Goal: Information Seeking & Learning: Understand process/instructions

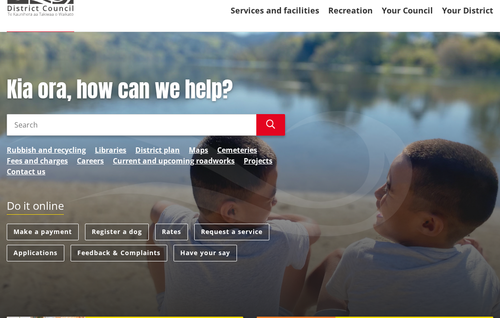
scroll to position [83, 0]
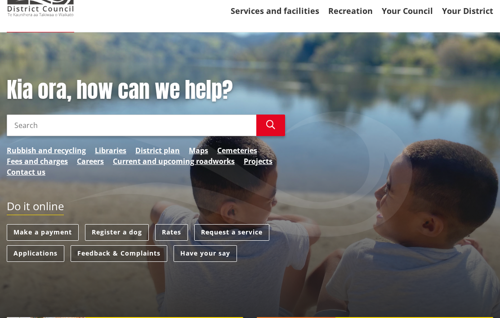
click at [18, 124] on input "Search" at bounding box center [132, 126] width 250 height 22
type input "How does rates rebate be paid"
click at [271, 124] on icon "button" at bounding box center [270, 125] width 9 height 9
click at [170, 231] on link "Rates" at bounding box center [171, 232] width 33 height 17
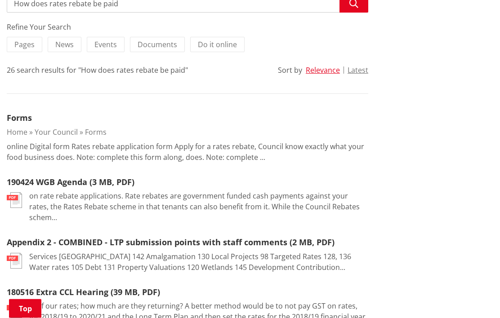
scroll to position [208, 0]
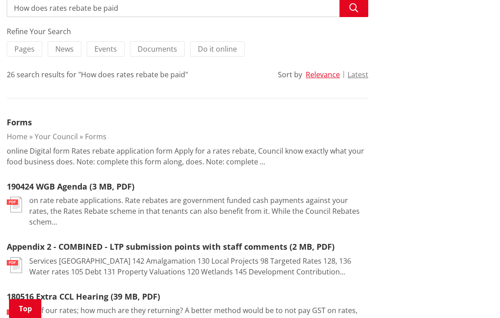
click at [85, 202] on p "on rate rebate applications. Rate rebates are government funded cash payments a…" at bounding box center [198, 211] width 339 height 32
click at [21, 205] on img at bounding box center [14, 205] width 15 height 16
click at [47, 190] on link "190424 WGB Agenda (3 MB, PDF)" at bounding box center [71, 186] width 128 height 11
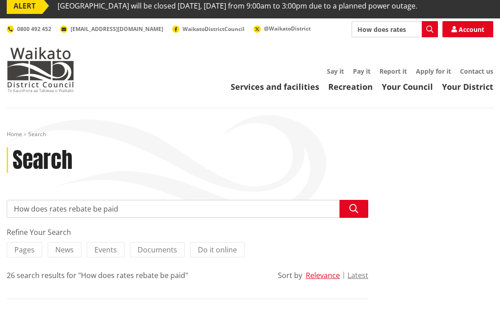
scroll to position [0, 0]
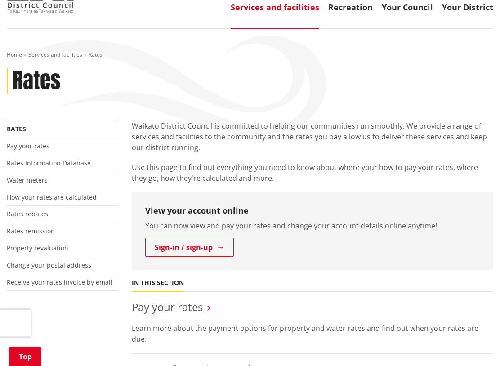
scroll to position [94, 0]
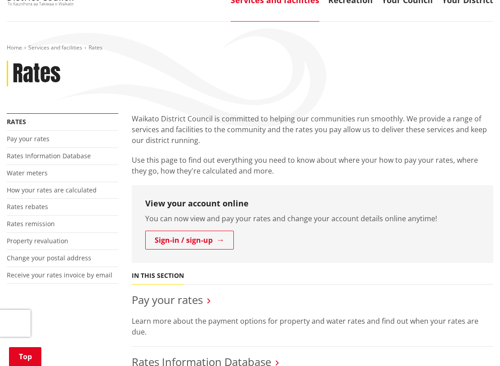
click at [26, 203] on link "Rates rebates" at bounding box center [27, 206] width 41 height 9
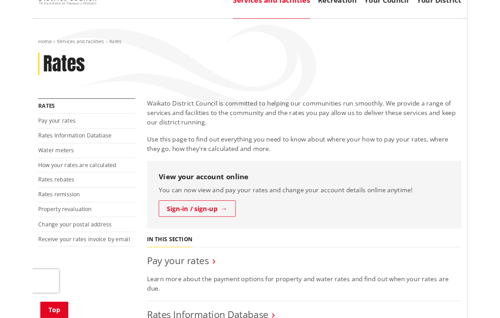
scroll to position [119, 0]
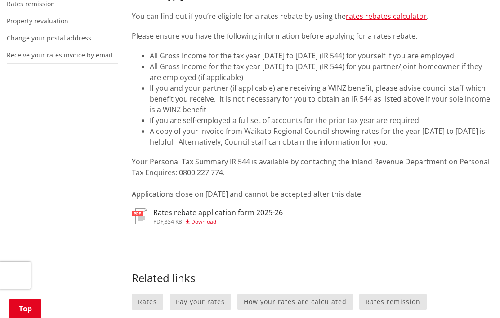
scroll to position [313, 0]
